Goal: Transaction & Acquisition: Purchase product/service

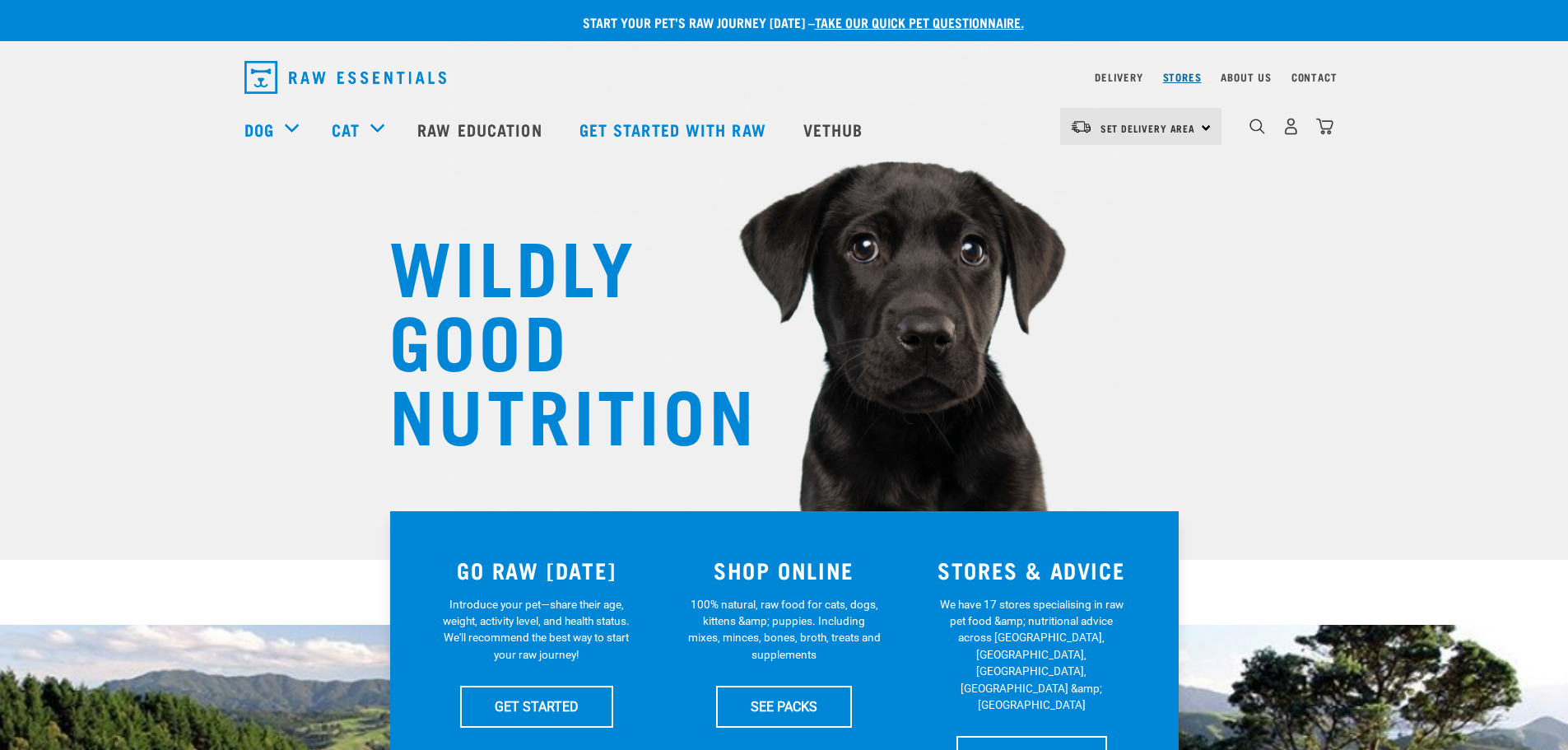
click at [1173, 74] on link "Stores" at bounding box center [1182, 76] width 39 height 6
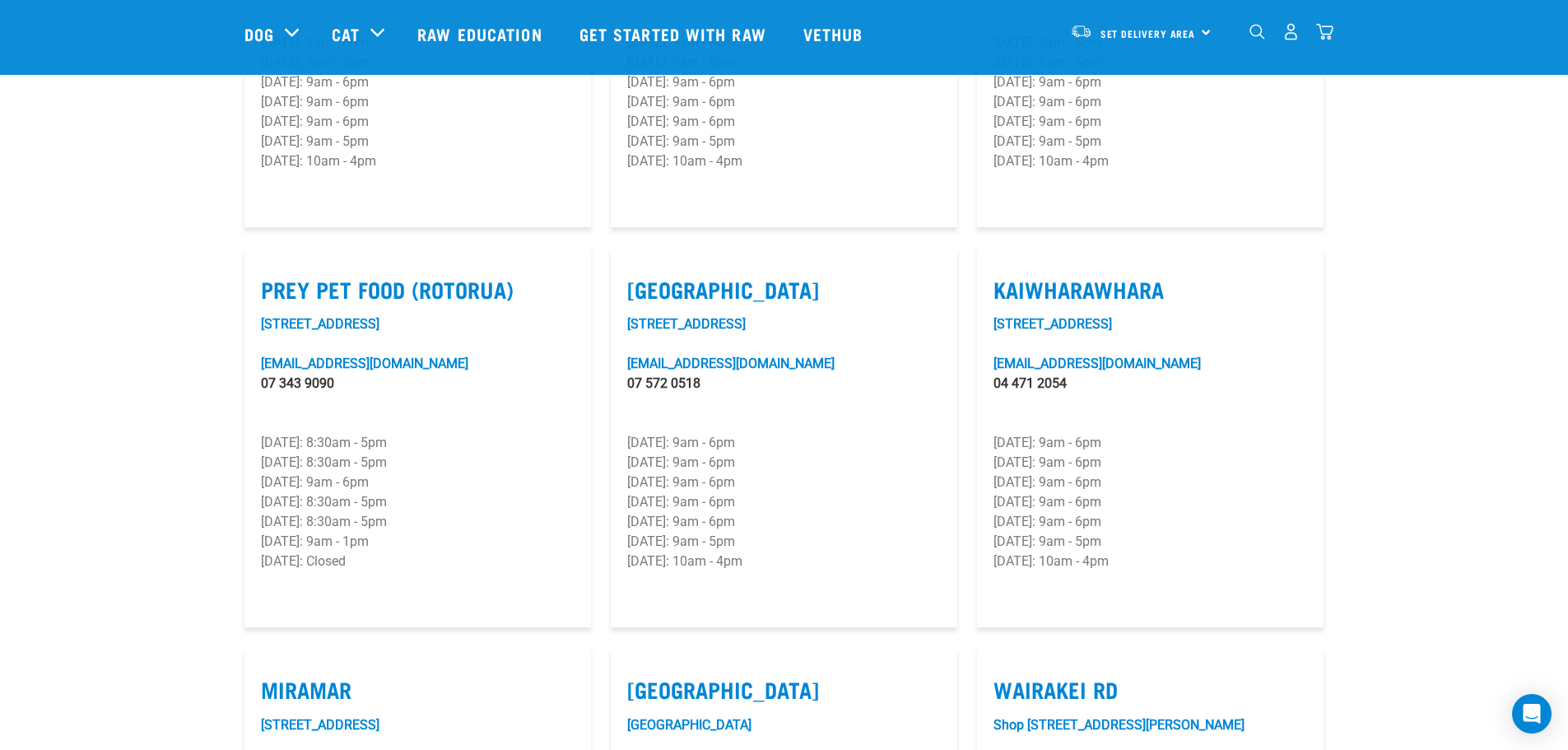
scroll to position [1975, 0]
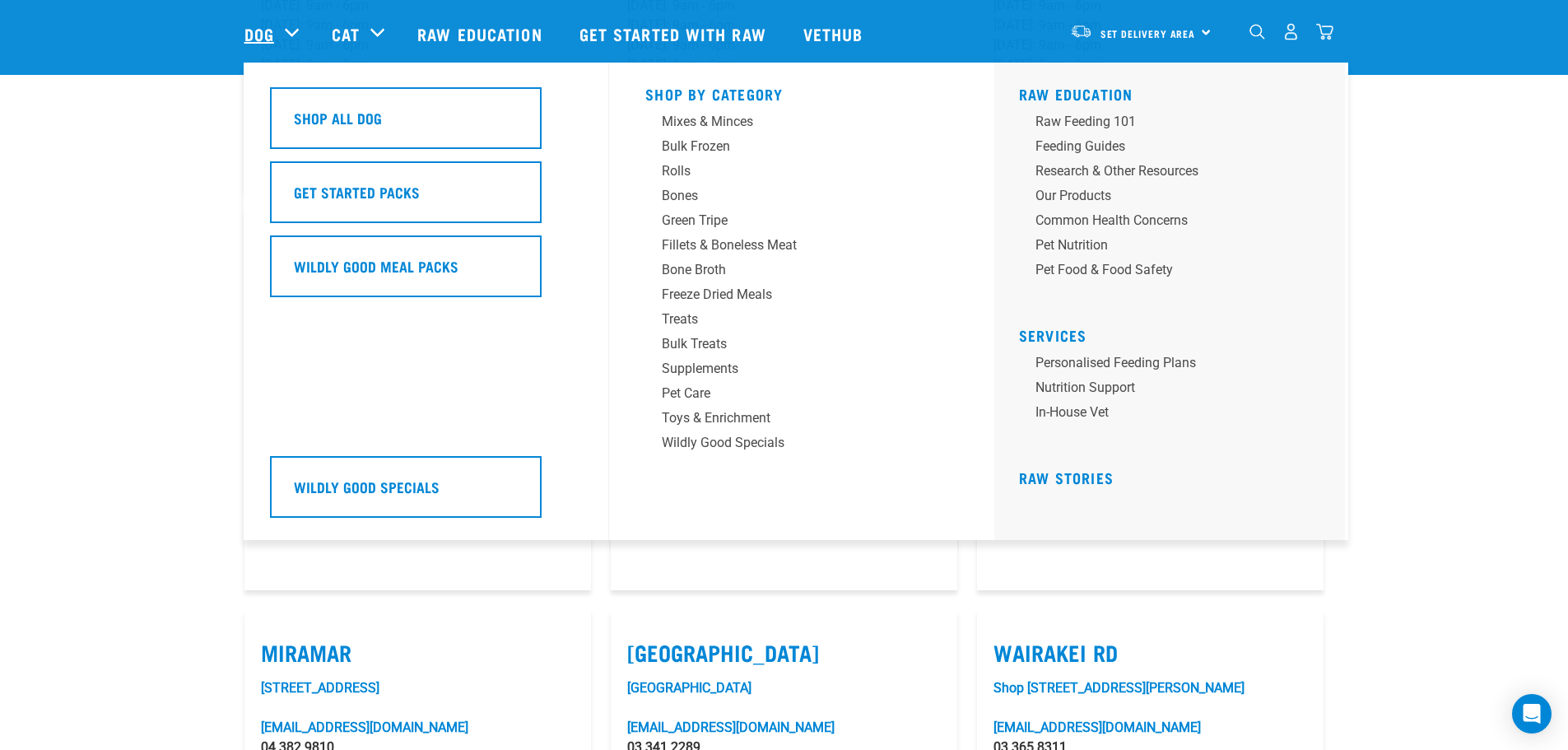
click at [267, 37] on link "Dog" at bounding box center [259, 34] width 30 height 25
click at [687, 114] on div "Mixes & Minces" at bounding box center [790, 122] width 257 height 20
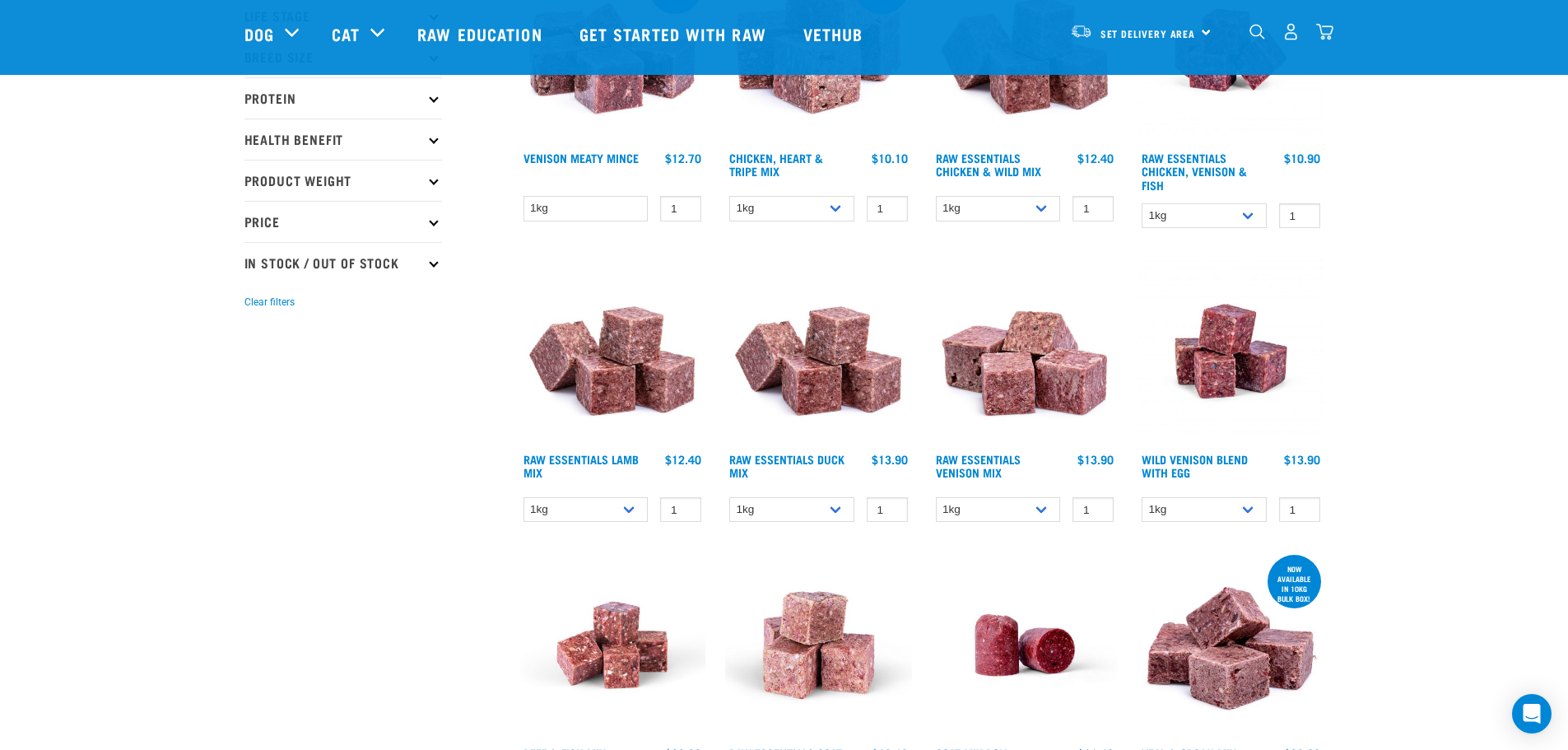
scroll to position [329, 0]
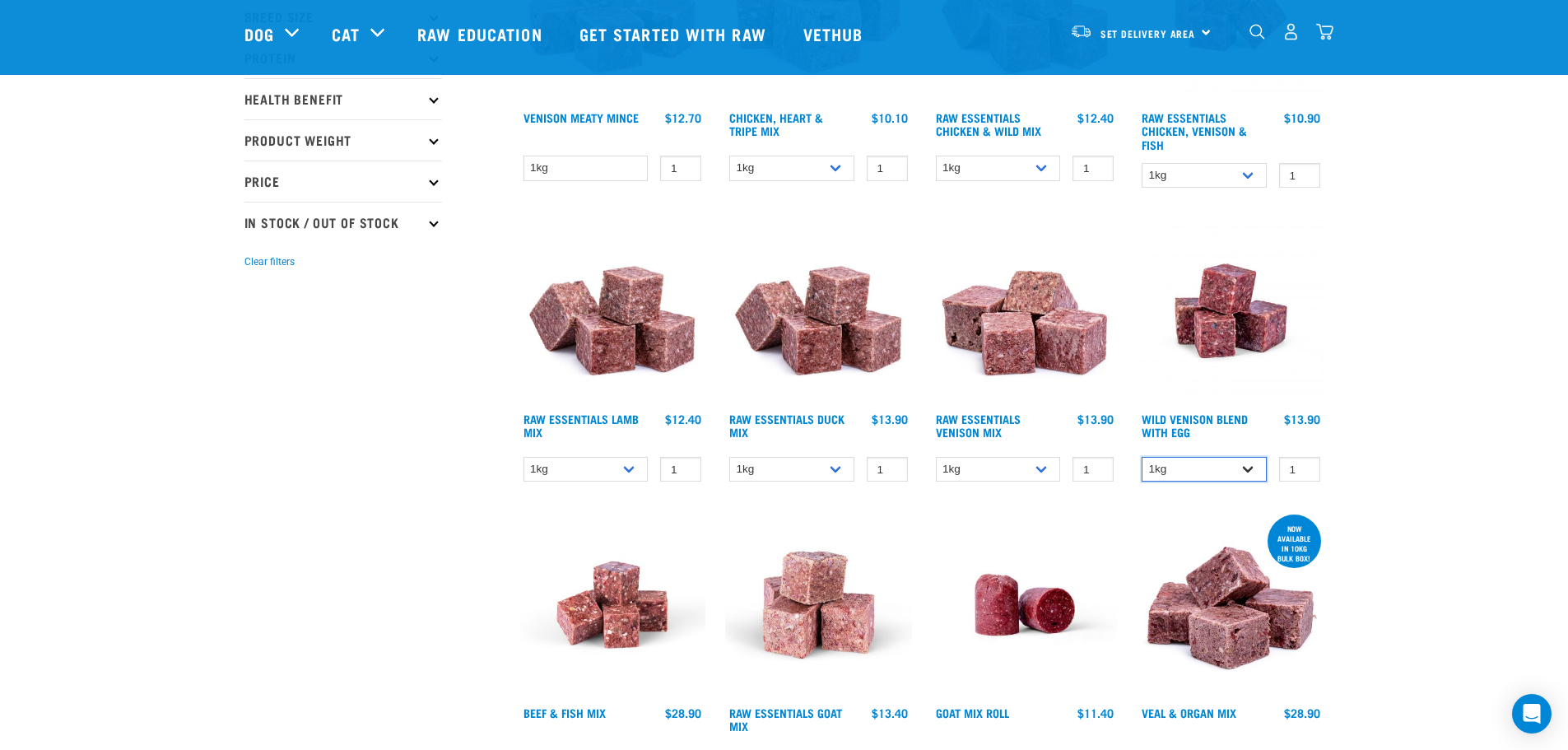
click at [1246, 470] on select "1kg 3kg Bulk (10kg)" at bounding box center [1203, 469] width 125 height 26
click at [1141, 457] on select "1kg 3kg Bulk (10kg)" at bounding box center [1203, 469] width 125 height 26
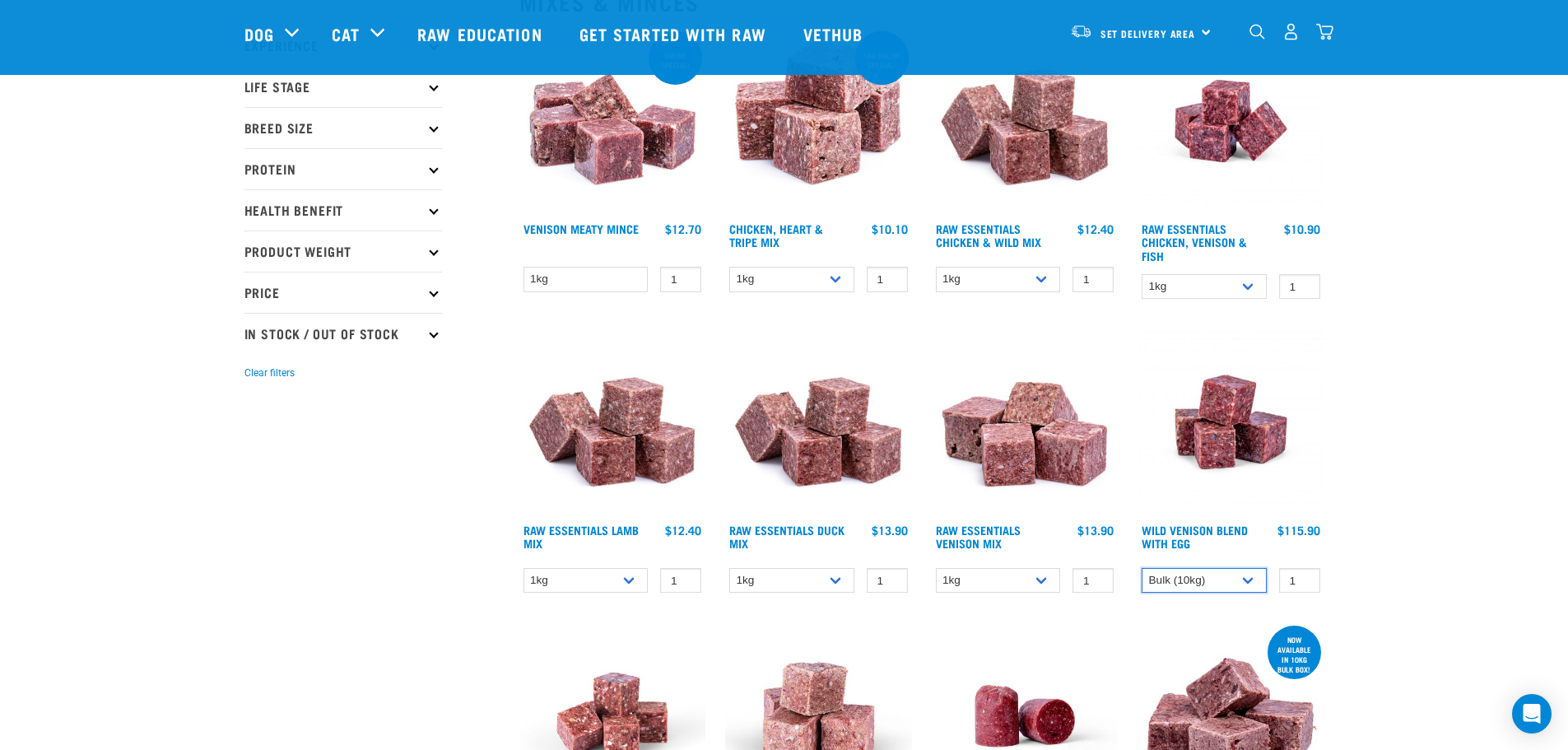
scroll to position [247, 0]
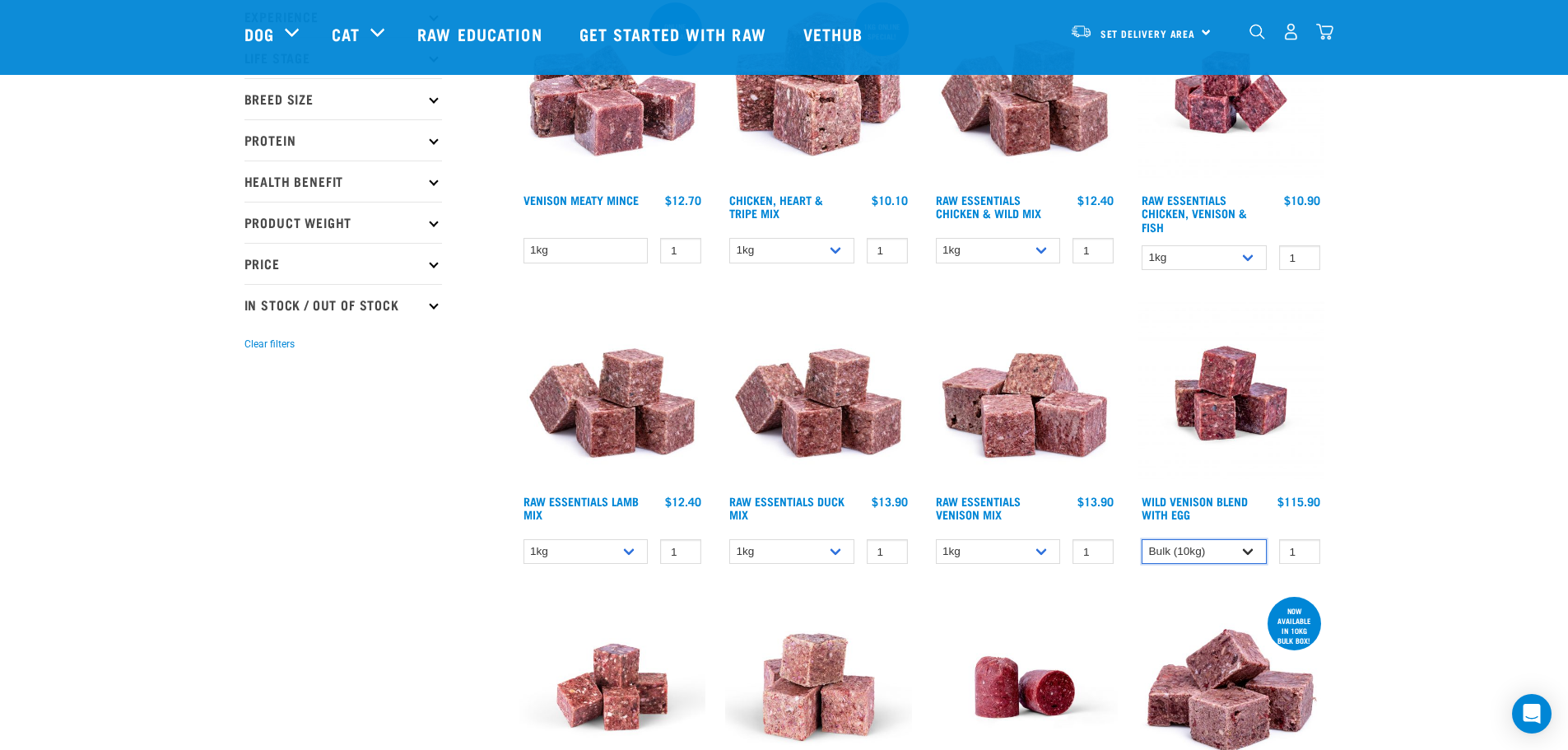
click at [1250, 554] on select "1kg 3kg Bulk (10kg)" at bounding box center [1203, 551] width 125 height 26
click at [1141, 539] on select "1kg 3kg Bulk (10kg)" at bounding box center [1203, 551] width 125 height 26
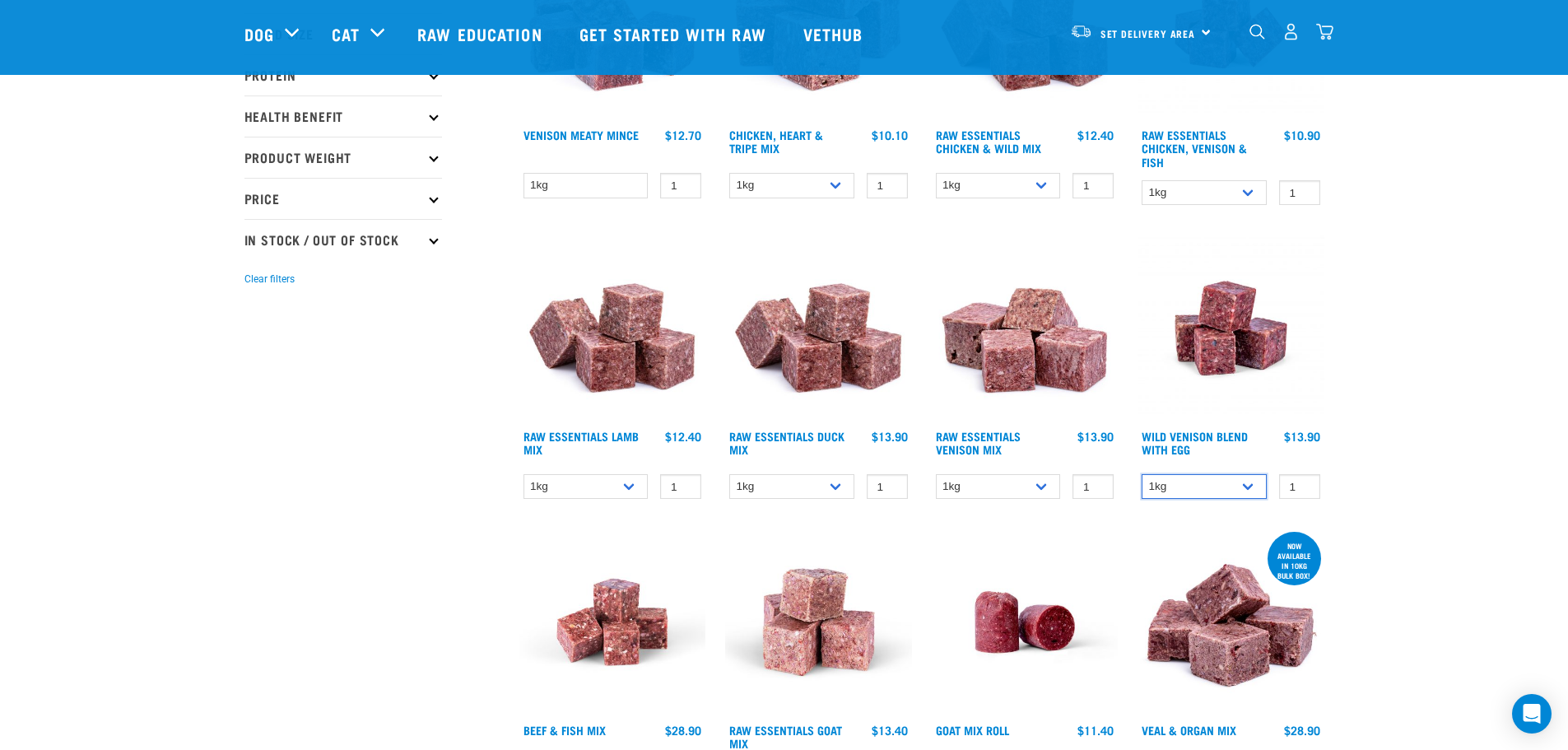
scroll to position [329, 0]
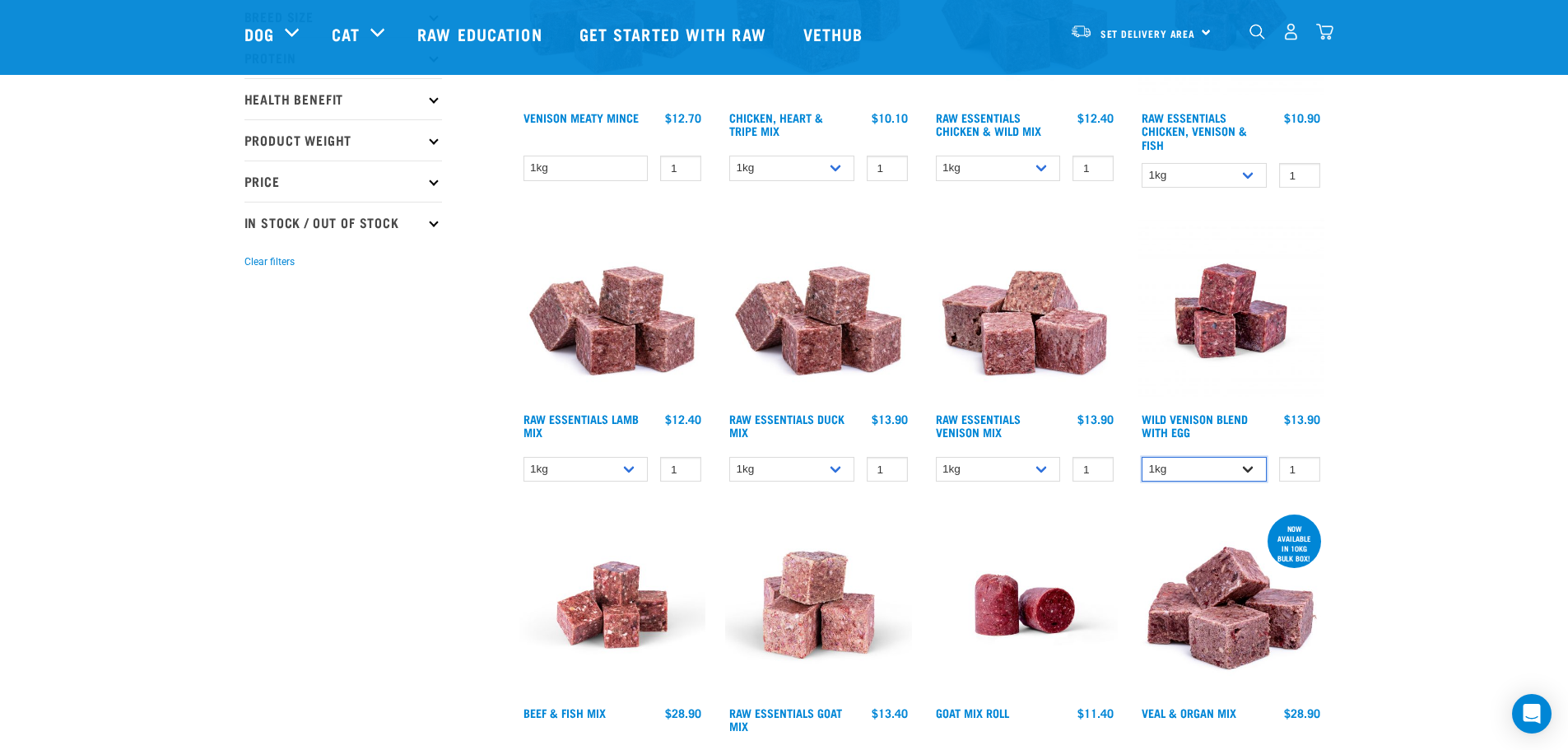
click at [1247, 467] on select "1kg 3kg Bulk (10kg)" at bounding box center [1203, 469] width 125 height 26
select select "50722"
click at [1141, 457] on select "1kg 3kg Bulk (10kg)" at bounding box center [1203, 469] width 125 height 26
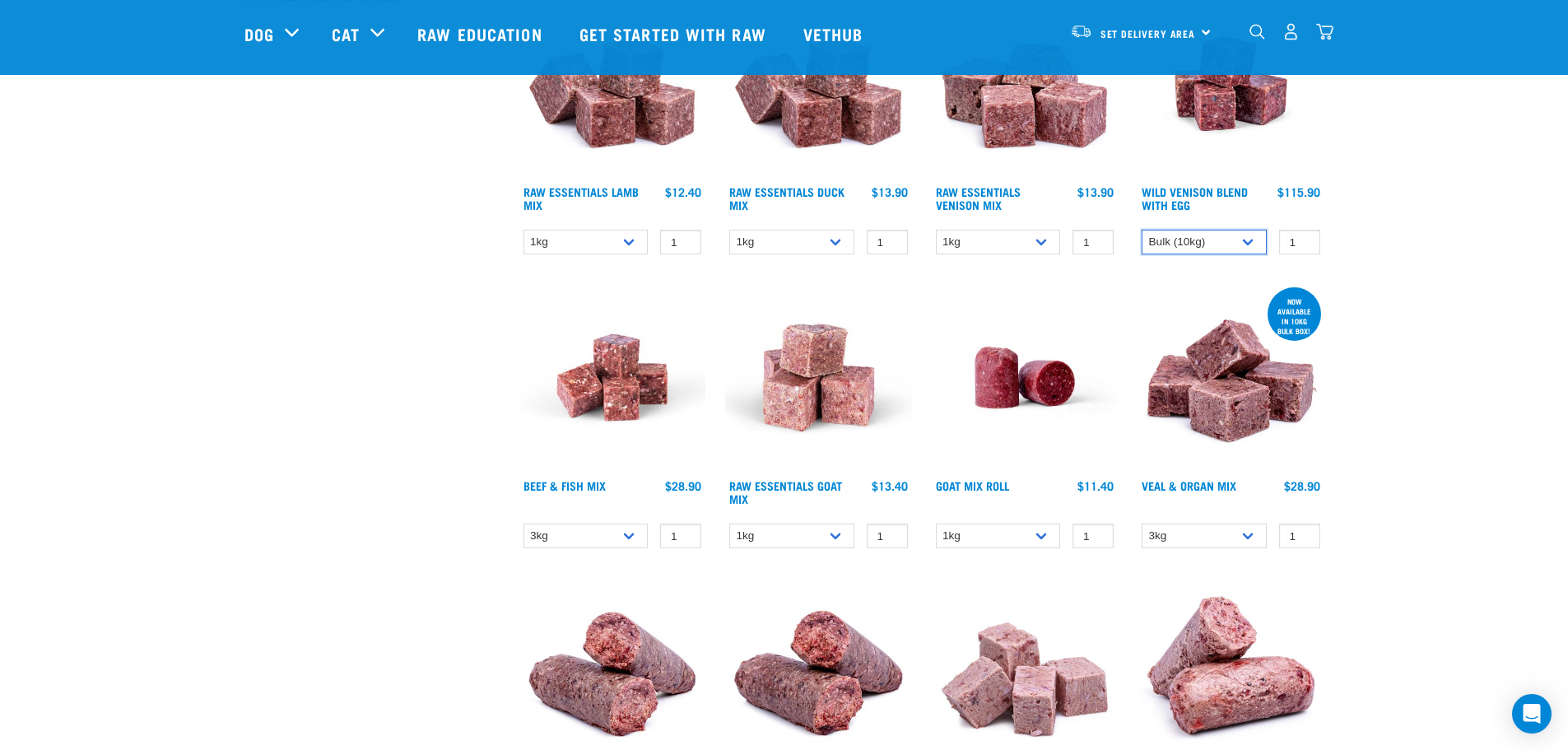
scroll to position [659, 0]
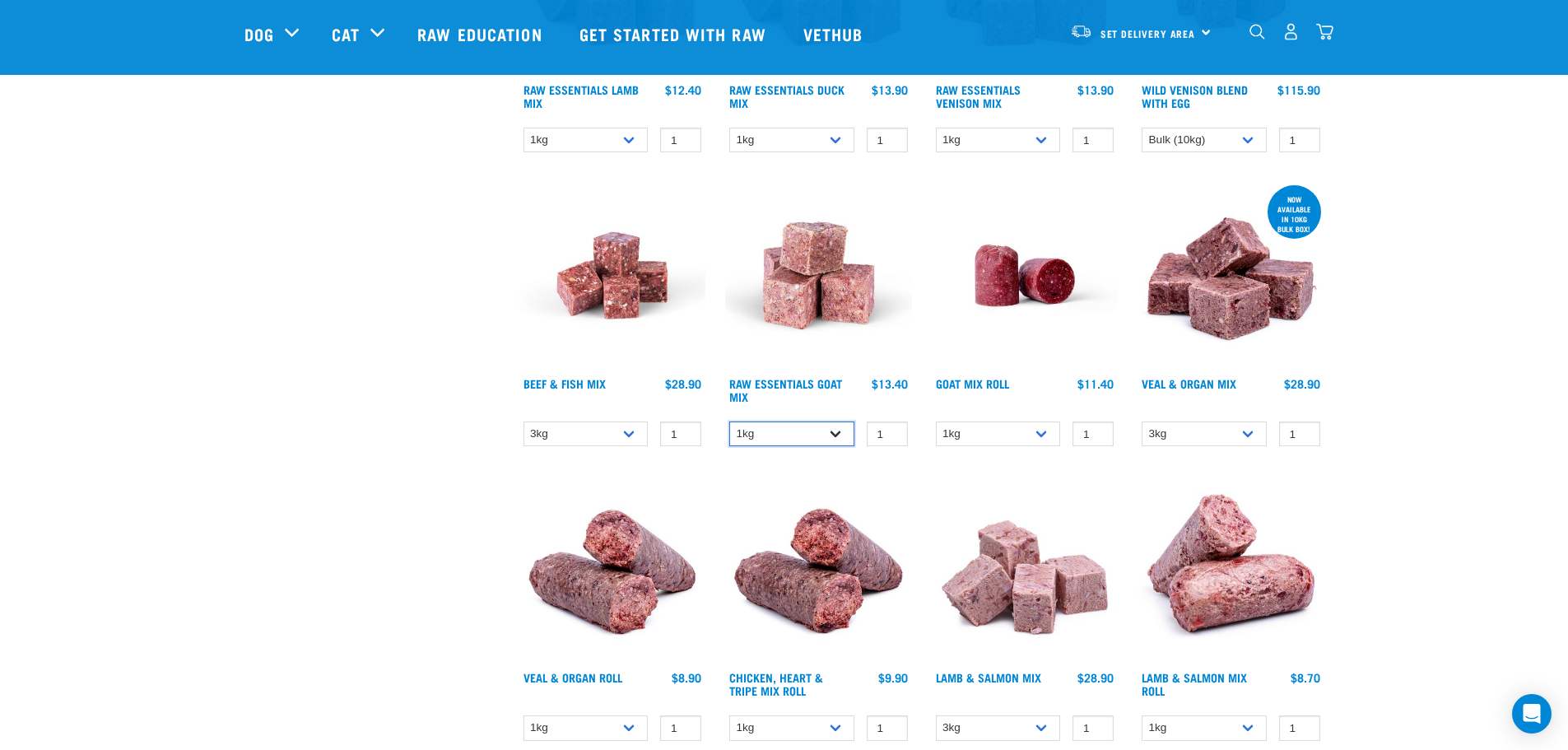
click at [837, 431] on select "1kg 3kg Bulk (10kg)" at bounding box center [791, 434] width 125 height 26
select select "344957"
click at [729, 421] on select "1kg 3kg Bulk (10kg)" at bounding box center [791, 434] width 125 height 26
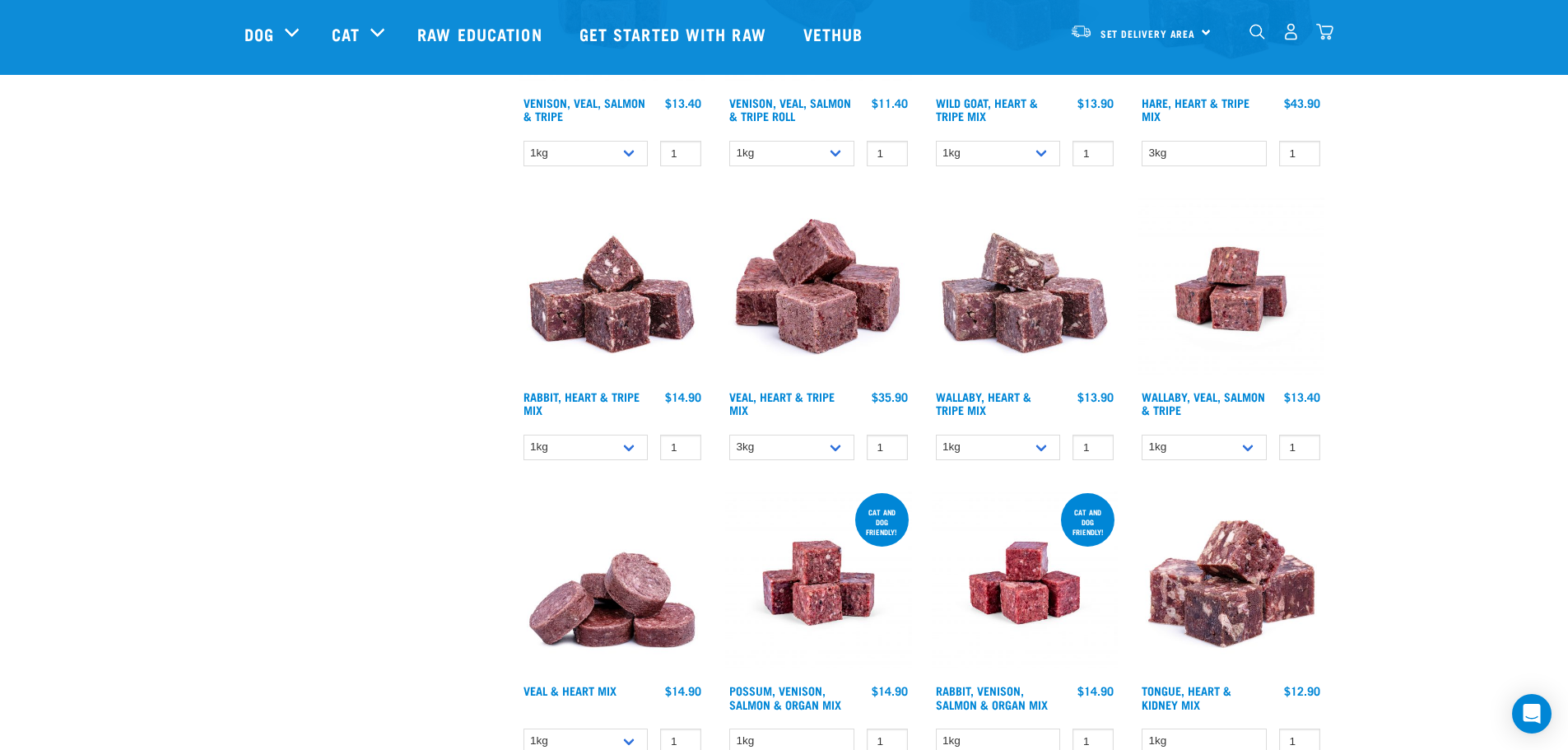
scroll to position [2304, 0]
